Goal: Check status: Check status

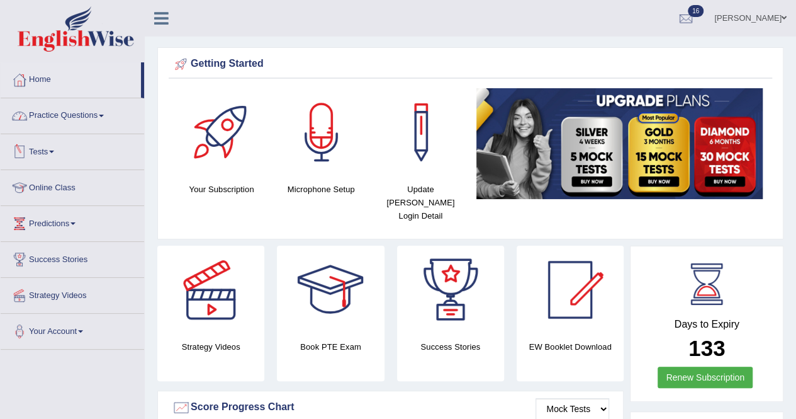
click at [50, 149] on link "Tests" at bounding box center [73, 149] width 144 height 31
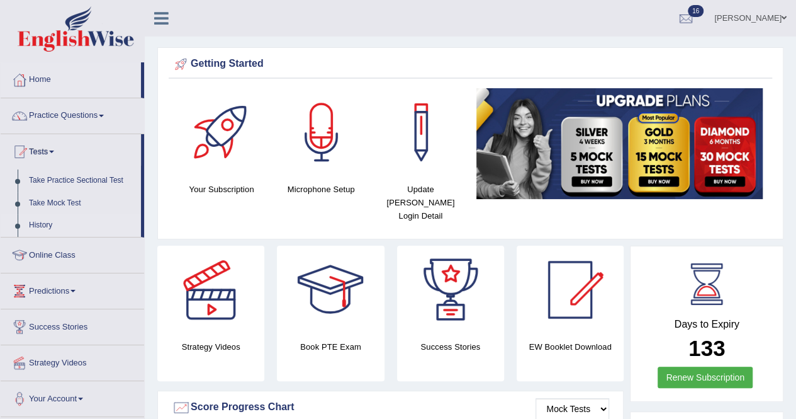
click at [50, 216] on link "History" at bounding box center [82, 225] width 118 height 23
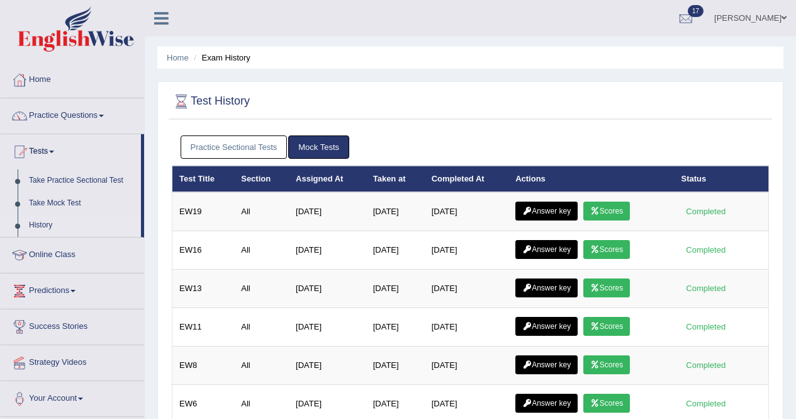
click at [608, 205] on link "Scores" at bounding box center [607, 210] width 47 height 19
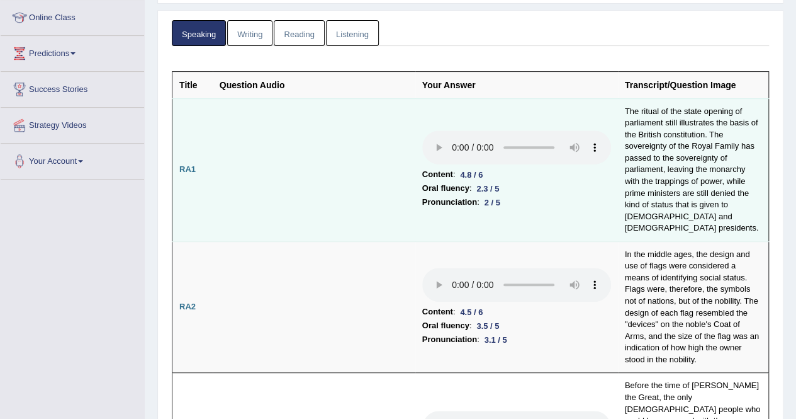
scroll to position [126, 0]
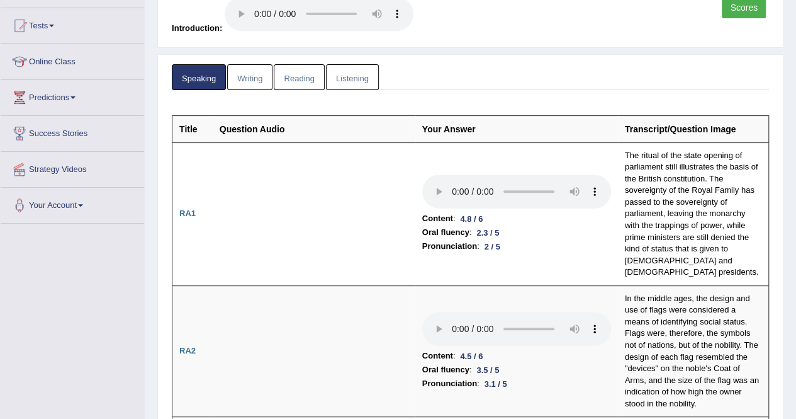
click at [304, 71] on link "Reading" at bounding box center [299, 77] width 50 height 26
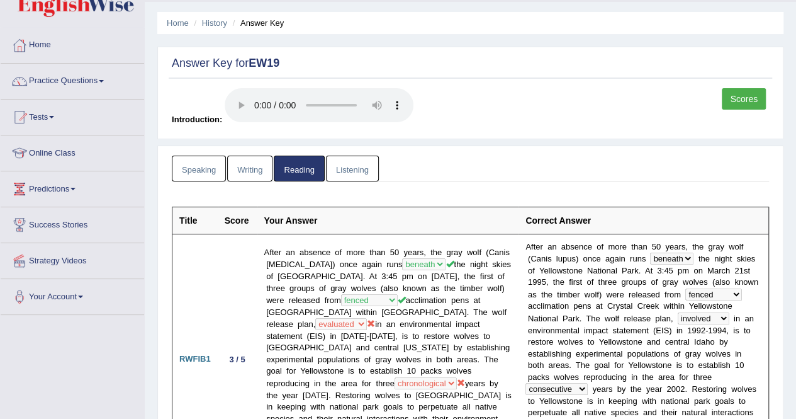
scroll to position [0, 0]
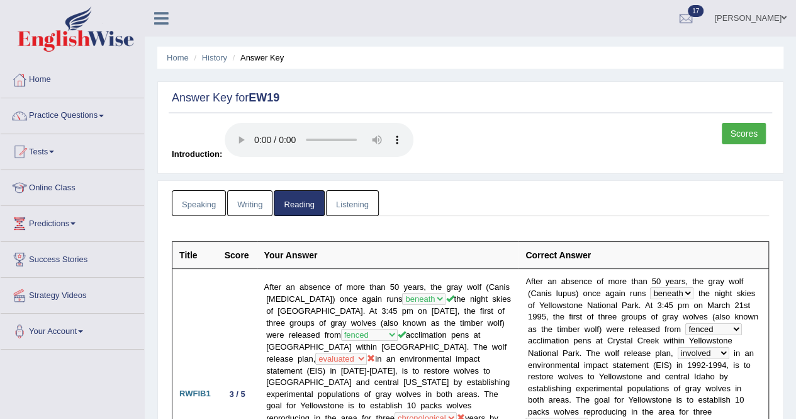
click at [351, 194] on link "Listening" at bounding box center [352, 203] width 53 height 26
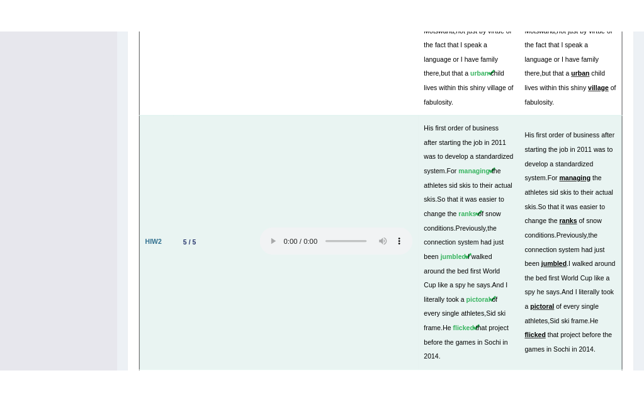
scroll to position [3848, 0]
